Goal: Information Seeking & Learning: Learn about a topic

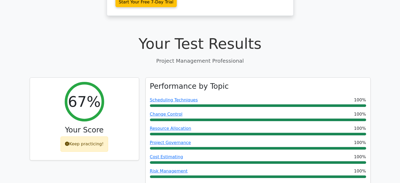
scroll to position [1952, 0]
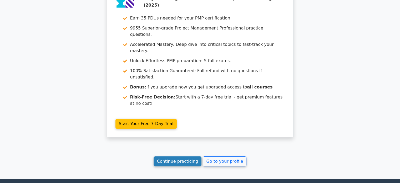
click at [180, 156] on link "Continue practicing" at bounding box center [177, 161] width 48 height 10
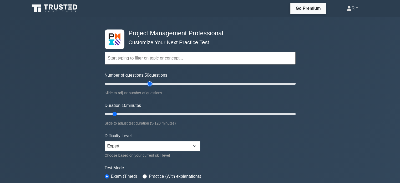
click at [150, 84] on input "Number of questions: 50 questions" at bounding box center [200, 83] width 191 height 6
click at [155, 84] on input "Number of questions: 55 questions" at bounding box center [200, 83] width 191 height 6
click at [162, 84] on input "Number of questions: 65 questions" at bounding box center [200, 83] width 191 height 6
type input "60"
click at [160, 84] on input "Number of questions: 60 questions" at bounding box center [200, 83] width 191 height 6
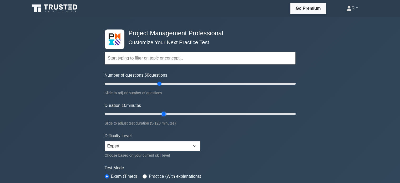
click at [160, 115] on input "Duration: 10 minutes" at bounding box center [200, 114] width 191 height 6
click at [160, 114] on input "Duration: 40 minutes" at bounding box center [200, 114] width 191 height 6
click at [160, 113] on input "Duration: 40 minutes" at bounding box center [200, 114] width 191 height 6
drag, startPoint x: 160, startPoint y: 113, endPoint x: 166, endPoint y: 113, distance: 6.3
click at [166, 113] on input "Duration: 40 minutes" at bounding box center [200, 114] width 191 height 6
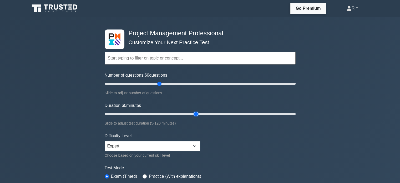
drag, startPoint x: 166, startPoint y: 113, endPoint x: 197, endPoint y: 114, distance: 31.0
type input "60"
click at [197, 114] on input "Duration: 60 minutes" at bounding box center [200, 114] width 191 height 6
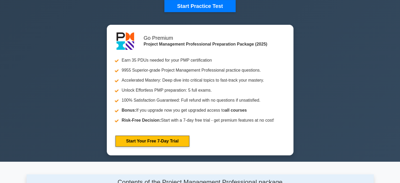
scroll to position [134, 0]
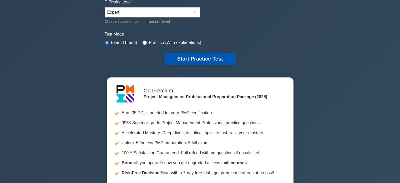
click at [204, 53] on button "Start Practice Test" at bounding box center [199, 59] width 71 height 12
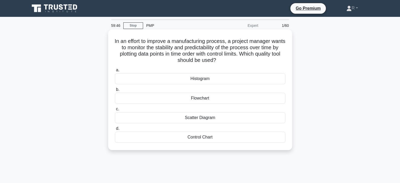
click at [204, 137] on div "Control Chart" at bounding box center [200, 136] width 170 height 11
click at [115, 130] on input "d. Control Chart" at bounding box center [115, 128] width 0 height 3
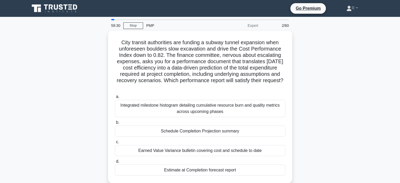
drag, startPoint x: 166, startPoint y: 53, endPoint x: 328, endPoint y: 66, distance: 162.9
click at [302, 81] on div "City transit authorities are funding a subway tunnel expansion when unforeseen …" at bounding box center [200, 110] width 347 height 158
click at [331, 66] on div "City transit authorities are funding a subway tunnel expansion when unforeseen …" at bounding box center [200, 110] width 347 height 158
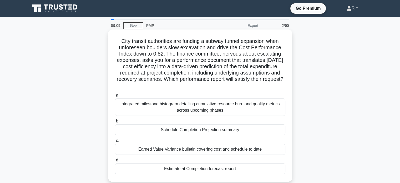
click at [219, 168] on div "Estimate at Completion forecast report" at bounding box center [200, 168] width 170 height 11
click at [115, 162] on input "d. Estimate at Completion forecast report" at bounding box center [115, 159] width 0 height 3
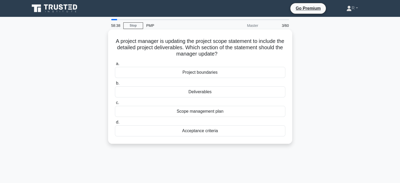
click at [197, 91] on div "Deliverables" at bounding box center [200, 91] width 170 height 11
click at [115, 85] on input "b. Deliverables" at bounding box center [115, 82] width 0 height 3
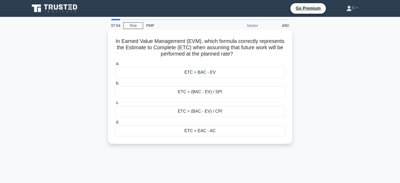
click at [216, 110] on div "ETC = (BAC - EV) / CPI" at bounding box center [200, 111] width 170 height 11
click at [115, 104] on input "c. ETC = (BAC - EV) / CPI" at bounding box center [115, 102] width 0 height 3
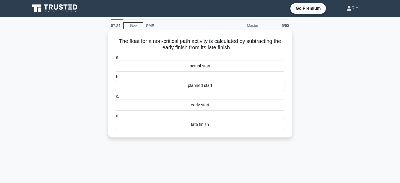
click at [207, 105] on div "early start" at bounding box center [200, 104] width 170 height 11
click at [115, 98] on input "c. early start" at bounding box center [115, 96] width 0 height 3
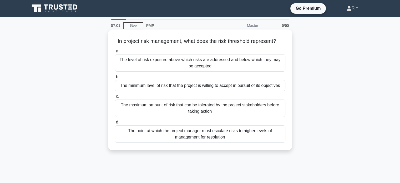
click at [225, 107] on div "The maximum amount of risk that can be tolerated by the project stakeholders be…" at bounding box center [200, 107] width 170 height 17
click at [115, 98] on input "c. The maximum amount of risk that can be tolerated by the project stakeholders…" at bounding box center [115, 96] width 0 height 3
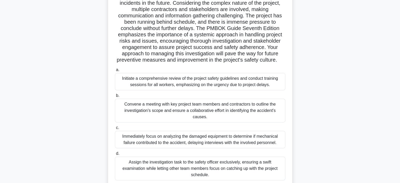
scroll to position [79, 0]
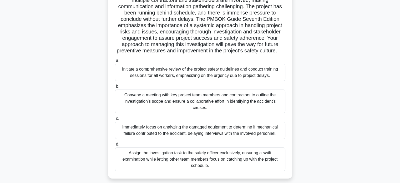
click at [239, 109] on div "Convene a meeting with key project team members and contractors to outline the …" at bounding box center [200, 101] width 170 height 24
click at [115, 88] on input "b. Convene a meeting with key project team members and contractors to outline t…" at bounding box center [115, 86] width 0 height 3
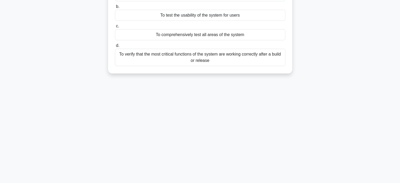
scroll to position [0, 0]
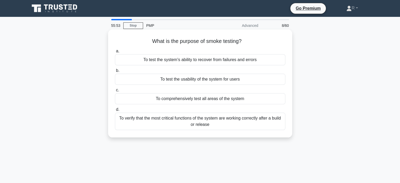
click at [232, 124] on div "To verify that the most critical functions of the system are working correctly …" at bounding box center [200, 120] width 170 height 17
click at [115, 111] on input "d. To verify that the most critical functions of the system are working correct…" at bounding box center [115, 109] width 0 height 3
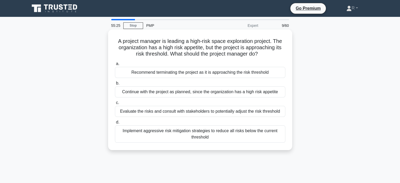
click at [213, 135] on div "Implement aggressive risk mitigation strategies to reduce all risks below the c…" at bounding box center [200, 133] width 170 height 17
click at [115, 124] on input "d. Implement aggressive risk mitigation strategies to reduce all risks below th…" at bounding box center [115, 121] width 0 height 3
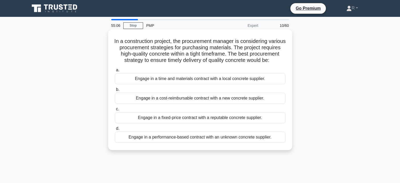
drag, startPoint x: 119, startPoint y: 42, endPoint x: 261, endPoint y: 71, distance: 144.6
click at [261, 71] on div "In a construction project, the procurement manager is considering various procu…" at bounding box center [200, 90] width 180 height 116
click at [258, 63] on h5 "In a construction project, the procurement manager is considering various procu…" at bounding box center [199, 51] width 171 height 26
click at [236, 123] on div "Engage in a fixed-price contract with a reputable concrete supplier." at bounding box center [200, 117] width 170 height 11
click at [115, 111] on input "c. Engage in a fixed-price contract with a reputable concrete supplier." at bounding box center [115, 108] width 0 height 3
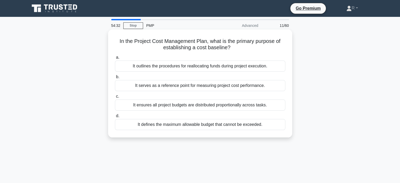
click at [230, 86] on div "It serves as a reference point for measuring project cost performance." at bounding box center [200, 85] width 170 height 11
click at [115, 79] on input "b. It serves as a reference point for measuring project cost performance." at bounding box center [115, 76] width 0 height 3
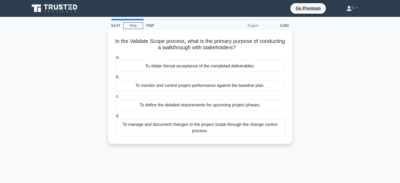
click at [228, 65] on div "To obtain formal acceptance of the completed deliverables." at bounding box center [200, 65] width 170 height 11
click at [115, 59] on input "a. To obtain formal acceptance of the completed deliverables." at bounding box center [115, 57] width 0 height 3
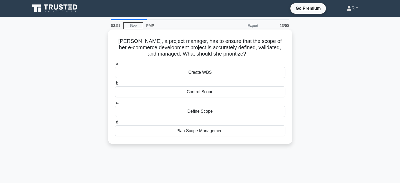
click at [232, 130] on div "Plan Scope Management" at bounding box center [200, 130] width 170 height 11
click at [115, 124] on input "d. Plan Scope Management" at bounding box center [115, 121] width 0 height 3
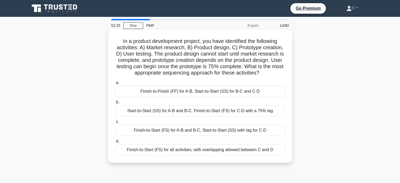
click at [234, 108] on div "Start-to-Start (SS) for A-B and B-C, Finish-to-Start (FS) for C-D with a 75% lag" at bounding box center [200, 110] width 170 height 11
click at [115, 104] on input "b. Start-to-Start (SS) for A-B and B-C, Finish-to-Start (FS) for C-D with a 75%…" at bounding box center [115, 101] width 0 height 3
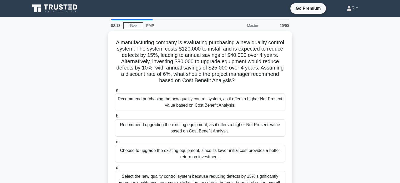
scroll to position [26, 0]
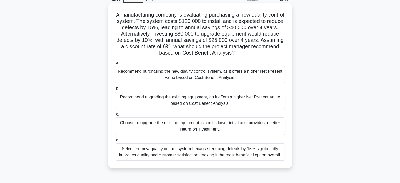
click at [167, 75] on div "Recommend purchasing the new quality control system, as it offers a higher Net …" at bounding box center [200, 74] width 170 height 17
click at [115, 64] on input "a. Recommend purchasing the new quality control system, as it offers a higher N…" at bounding box center [115, 62] width 0 height 3
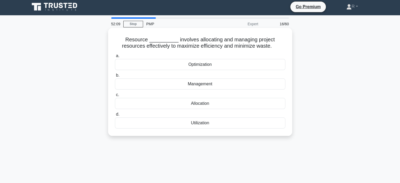
scroll to position [0, 0]
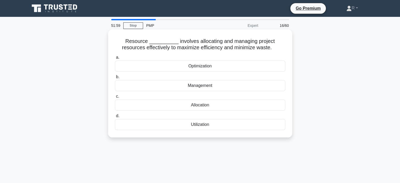
click at [207, 65] on div "Optimization" at bounding box center [200, 65] width 170 height 11
click at [115, 59] on input "a. Optimization" at bounding box center [115, 57] width 0 height 3
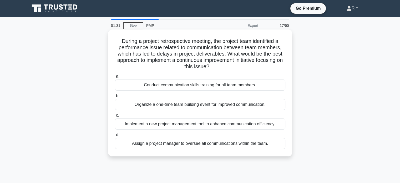
click at [239, 146] on div "Assign a project manager to oversee all communications within the team." at bounding box center [200, 143] width 170 height 11
click at [115, 136] on input "d. Assign a project manager to oversee all communications within the team." at bounding box center [115, 134] width 0 height 3
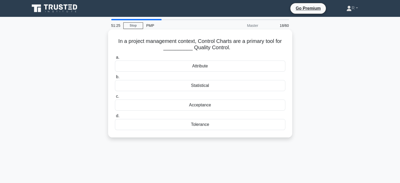
click at [208, 86] on div "Statistical" at bounding box center [200, 85] width 170 height 11
click at [115, 79] on input "b. Statistical" at bounding box center [115, 76] width 0 height 3
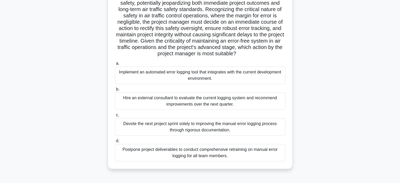
scroll to position [79, 0]
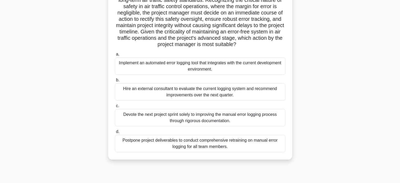
click at [233, 75] on div "Implement an automated error logging tool that integrates with the current deve…" at bounding box center [200, 65] width 170 height 17
click at [115, 56] on input "a. Implement an automated error logging tool that integrates with the current d…" at bounding box center [115, 54] width 0 height 3
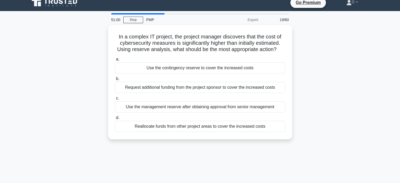
scroll to position [0, 0]
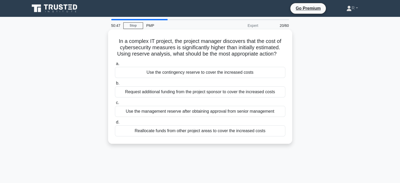
drag, startPoint x: 173, startPoint y: 41, endPoint x: 289, endPoint y: 56, distance: 117.4
click at [289, 56] on div "In a complex IT project, the project manager discovers that the cost of cyberse…" at bounding box center [200, 87] width 180 height 110
click at [286, 53] on div "In a complex IT project, the project manager discovers that the cost of cyberse…" at bounding box center [200, 87] width 180 height 110
drag, startPoint x: 282, startPoint y: 57, endPoint x: 112, endPoint y: 33, distance: 171.7
click at [112, 33] on div "In a complex IT project, the project manager discovers that the cost of cyberse…" at bounding box center [200, 87] width 180 height 110
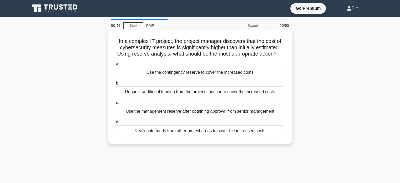
click at [121, 40] on h5 "In a complex IT project, the project manager discovers that the cost of cyberse…" at bounding box center [199, 47] width 171 height 19
click at [211, 46] on h5 "In a complex IT project, the project manager discovers that the cost of cyberse…" at bounding box center [199, 47] width 171 height 19
click at [213, 133] on div "Reallocate funds from other project areas to cover the increased costs" at bounding box center [200, 130] width 170 height 11
click at [115, 124] on input "d. Reallocate funds from other project areas to cover the increased costs" at bounding box center [115, 121] width 0 height 3
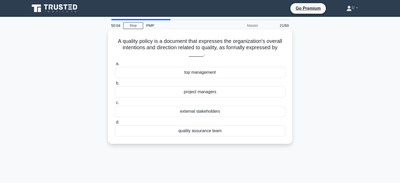
click at [201, 111] on div "external stakeholders" at bounding box center [200, 111] width 170 height 11
click at [115, 104] on input "c. external stakeholders" at bounding box center [115, 102] width 0 height 3
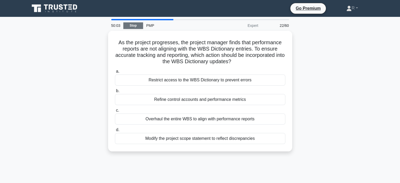
click at [126, 24] on link "Stop" at bounding box center [133, 25] width 20 height 7
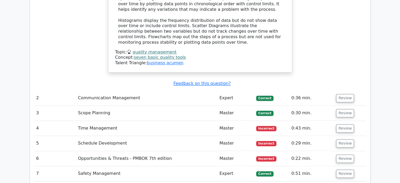
scroll to position [736, 0]
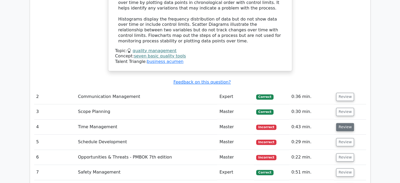
click at [346, 123] on button "Review" at bounding box center [345, 127] width 18 height 8
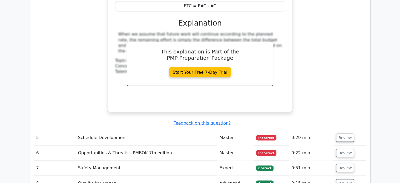
scroll to position [972, 0]
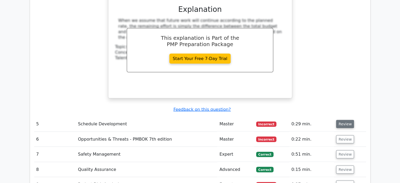
click at [341, 120] on button "Review" at bounding box center [345, 124] width 18 height 8
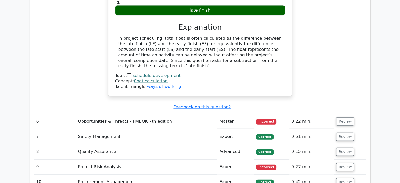
scroll to position [1183, 0]
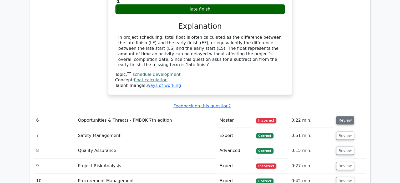
click at [344, 116] on button "Review" at bounding box center [345, 120] width 18 height 8
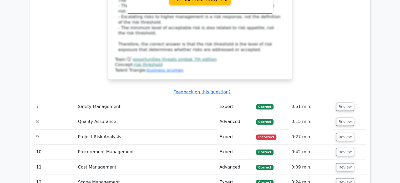
scroll to position [1498, 0]
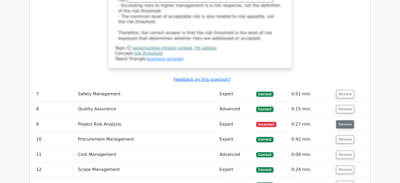
click at [341, 120] on button "Review" at bounding box center [345, 124] width 18 height 8
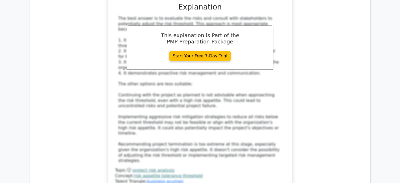
scroll to position [1813, 0]
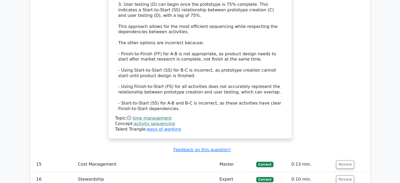
scroll to position [2260, 0]
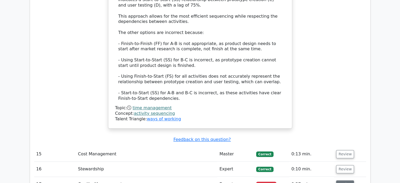
click at [343, 180] on button "Review" at bounding box center [345, 184] width 18 height 8
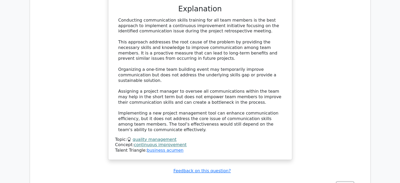
scroll to position [2576, 0]
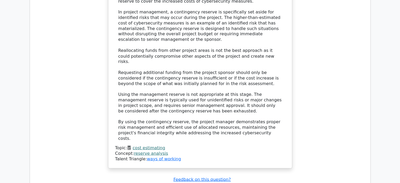
scroll to position [2944, 0]
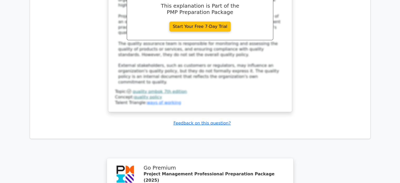
scroll to position [3285, 0]
